Goal: Navigation & Orientation: Find specific page/section

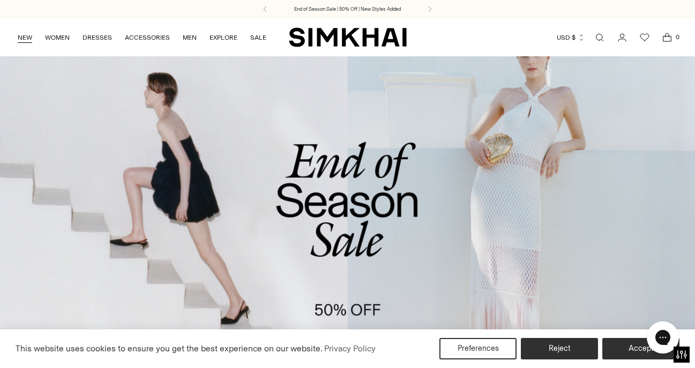
click at [30, 42] on link "NEW" at bounding box center [25, 38] width 14 height 24
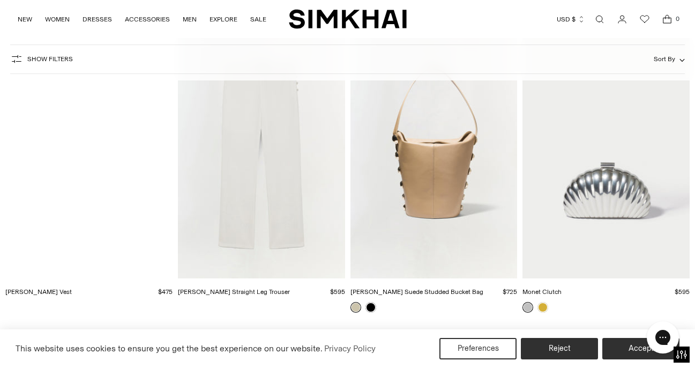
scroll to position [20650, 0]
